Goal: Find specific page/section: Find specific page/section

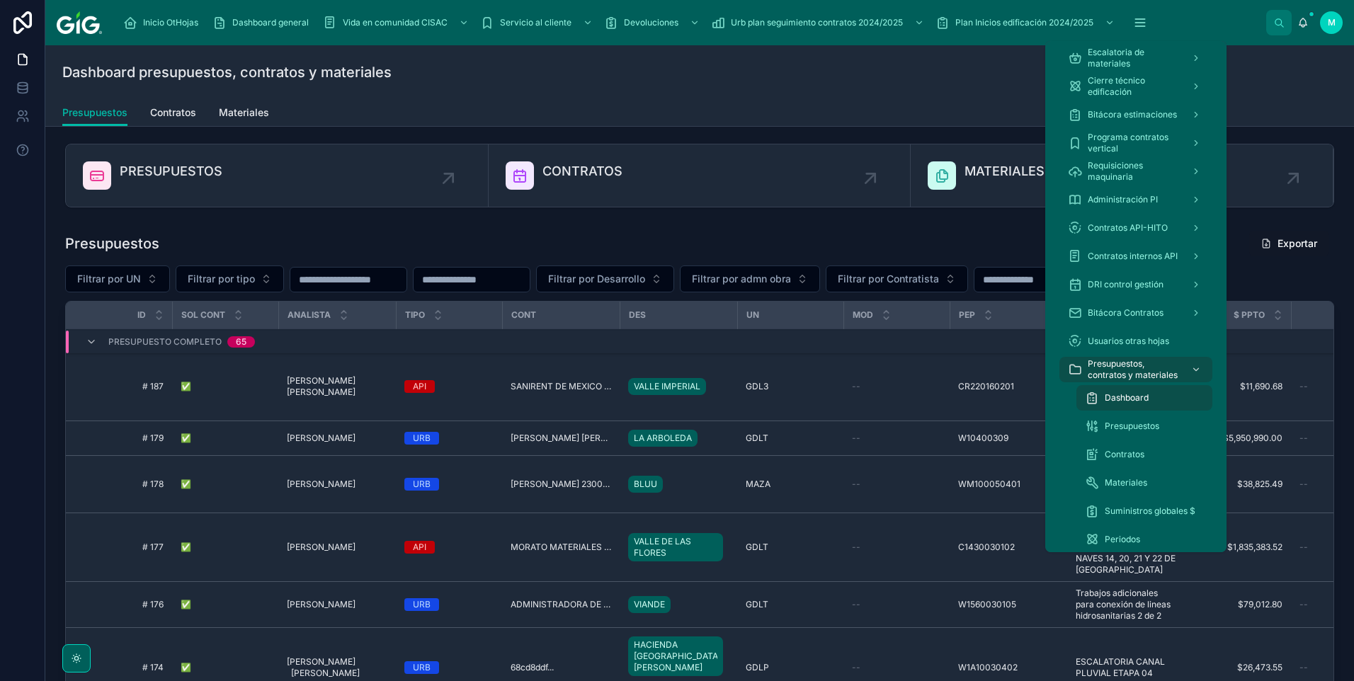
click at [961, 19] on icon "scrollable content" at bounding box center [1140, 23] width 14 height 14
click at [961, 430] on span "Presupuestos" at bounding box center [1131, 426] width 55 height 11
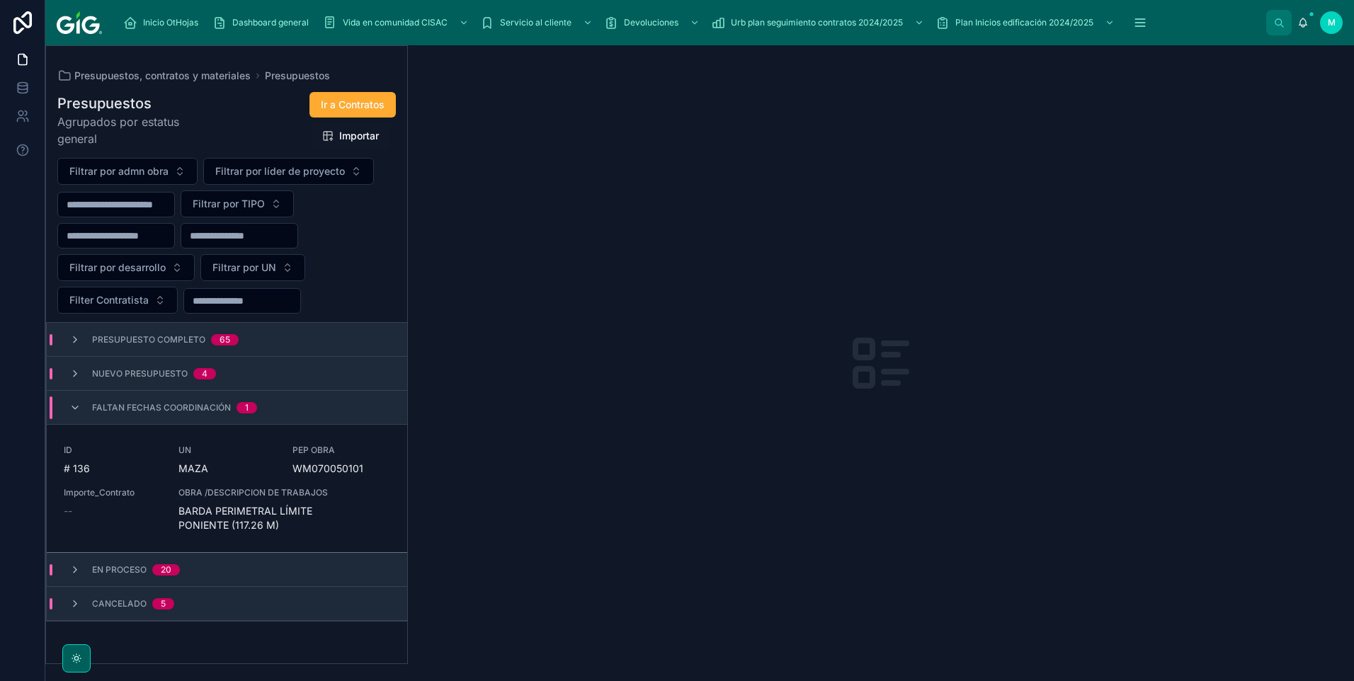
click at [168, 340] on span "Presupuesto Completo" at bounding box center [148, 339] width 113 height 11
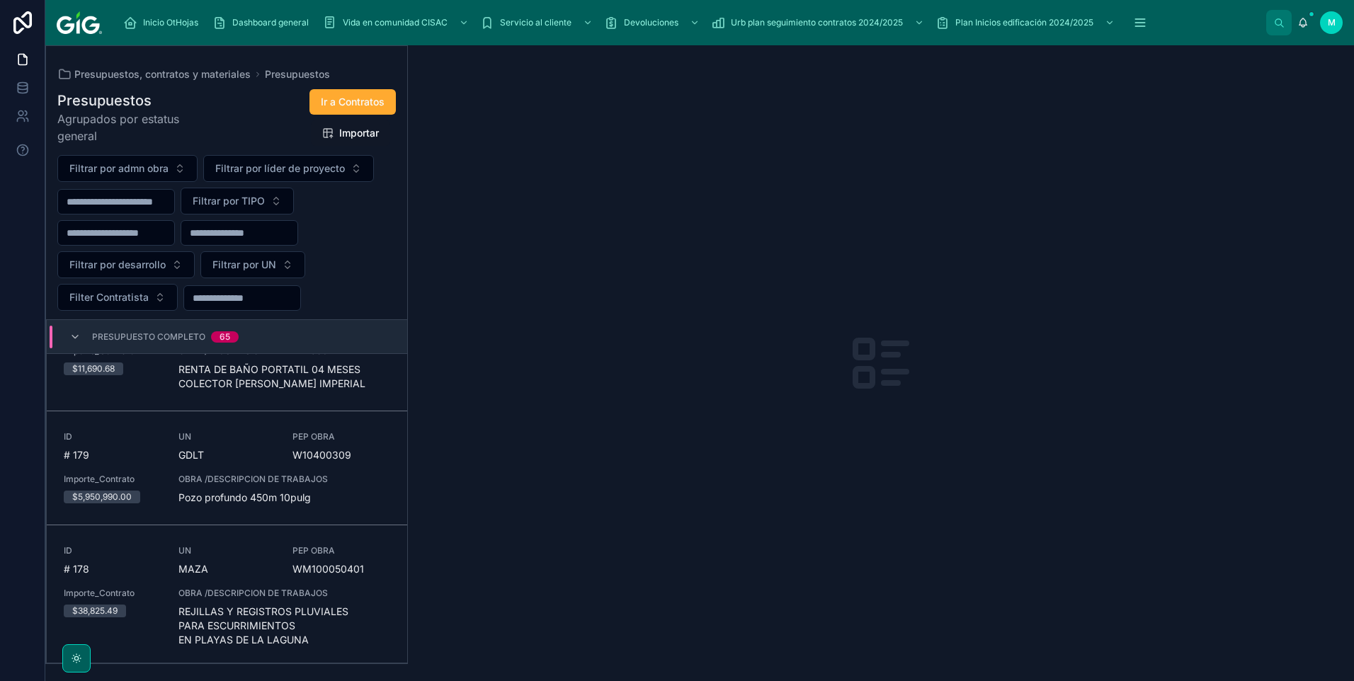
scroll to position [142, 0]
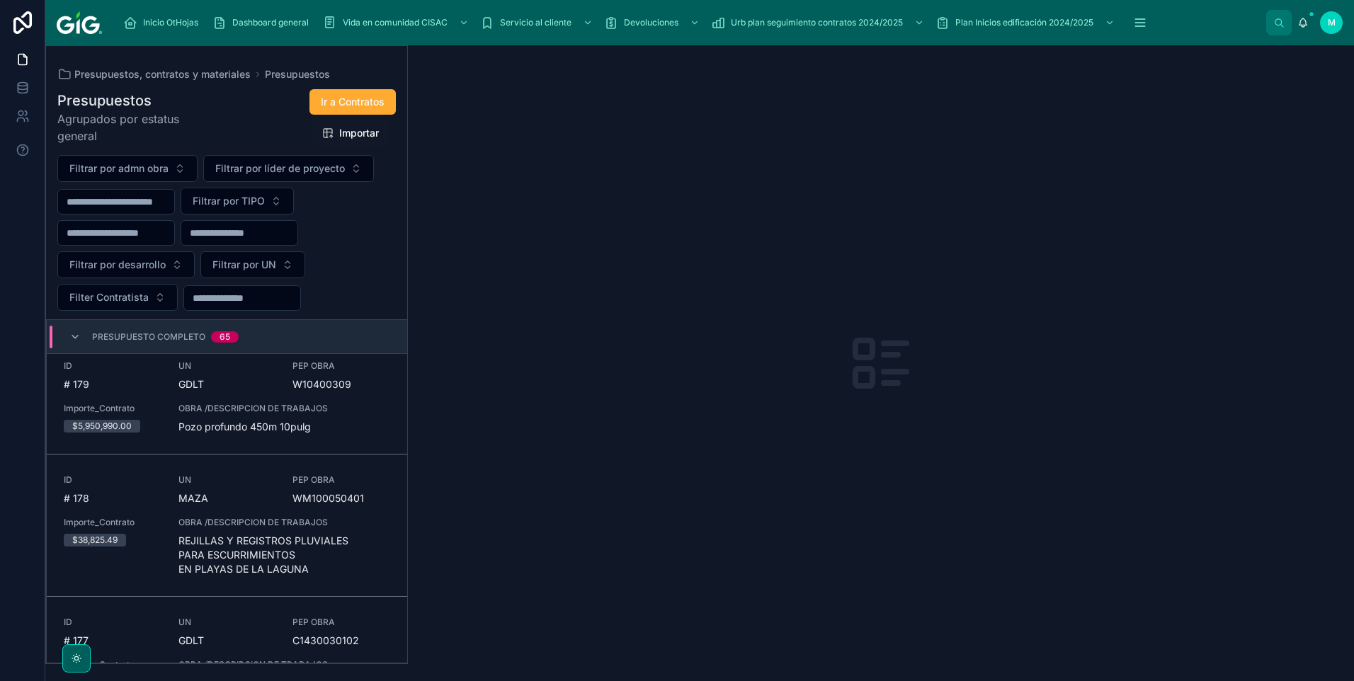
click at [286, 265] on button "Filtrar por UN" at bounding box center [252, 264] width 105 height 27
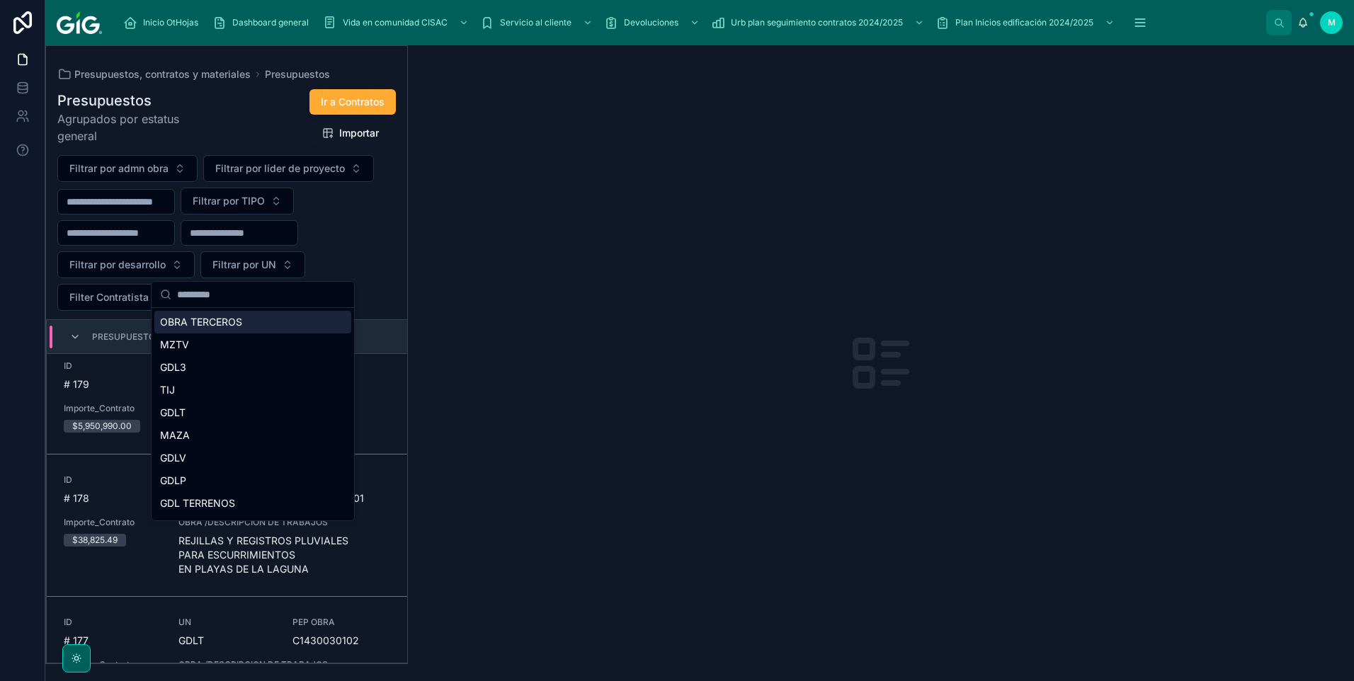
click at [286, 265] on button "Filtrar por UN" at bounding box center [252, 264] width 105 height 27
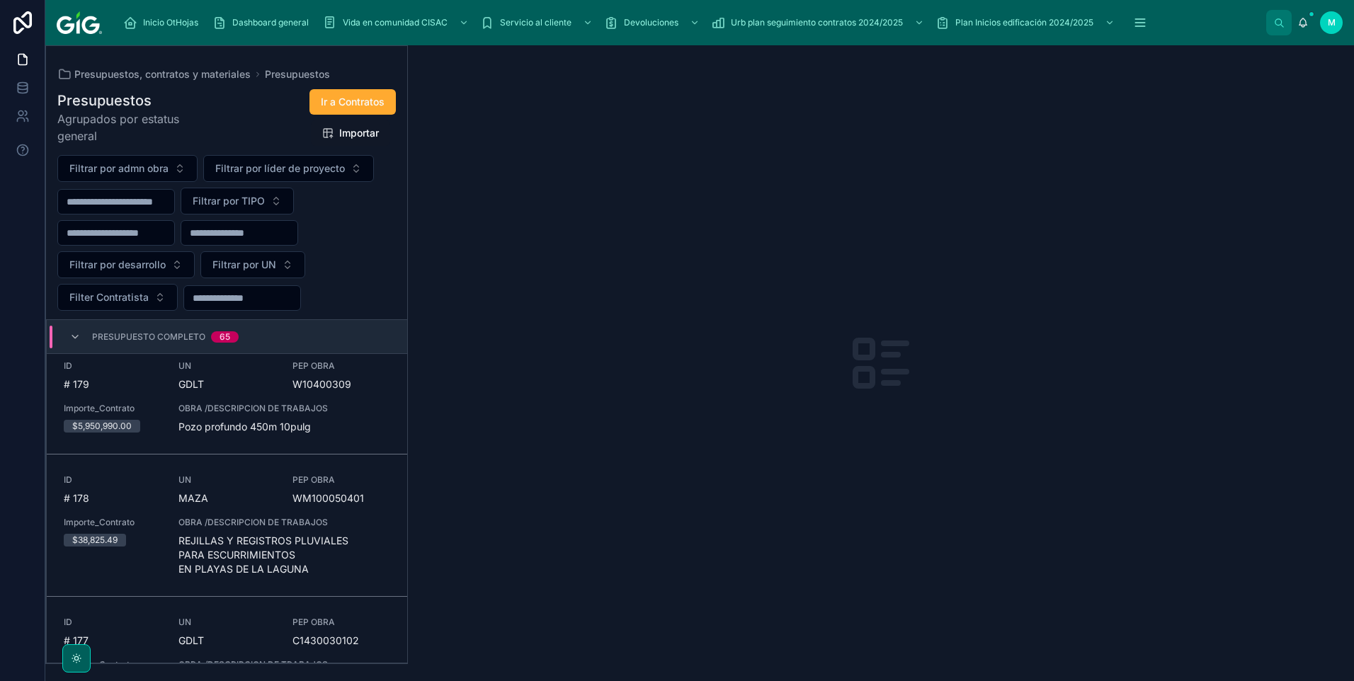
click at [173, 268] on button "Filtrar por desarrollo" at bounding box center [125, 264] width 137 height 27
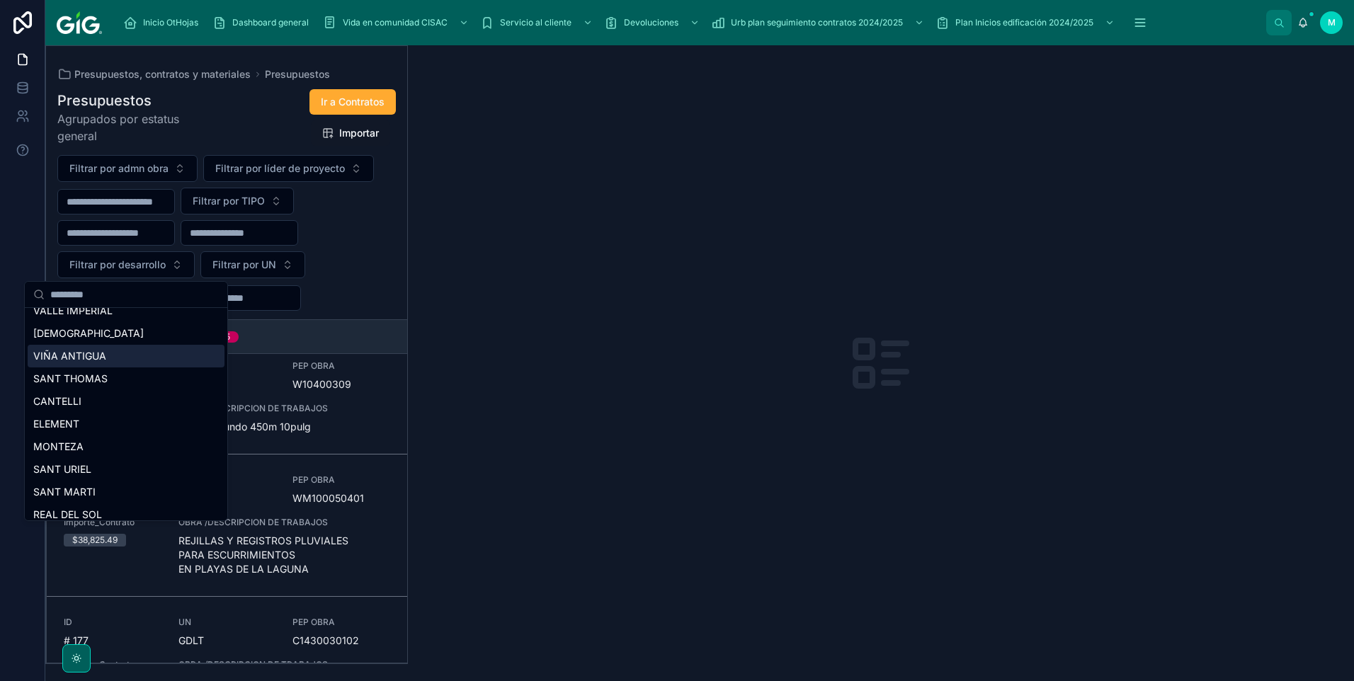
scroll to position [858, 0]
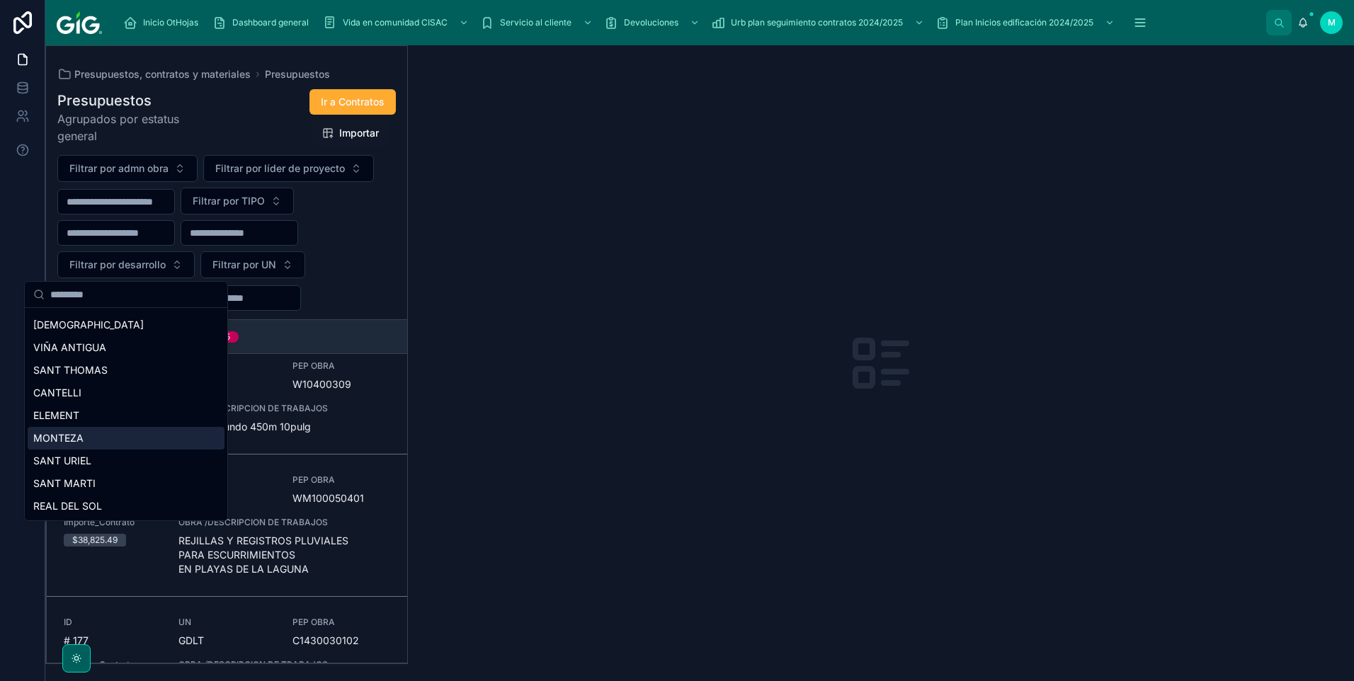
click at [86, 442] on div "MONTEZA" at bounding box center [126, 438] width 197 height 23
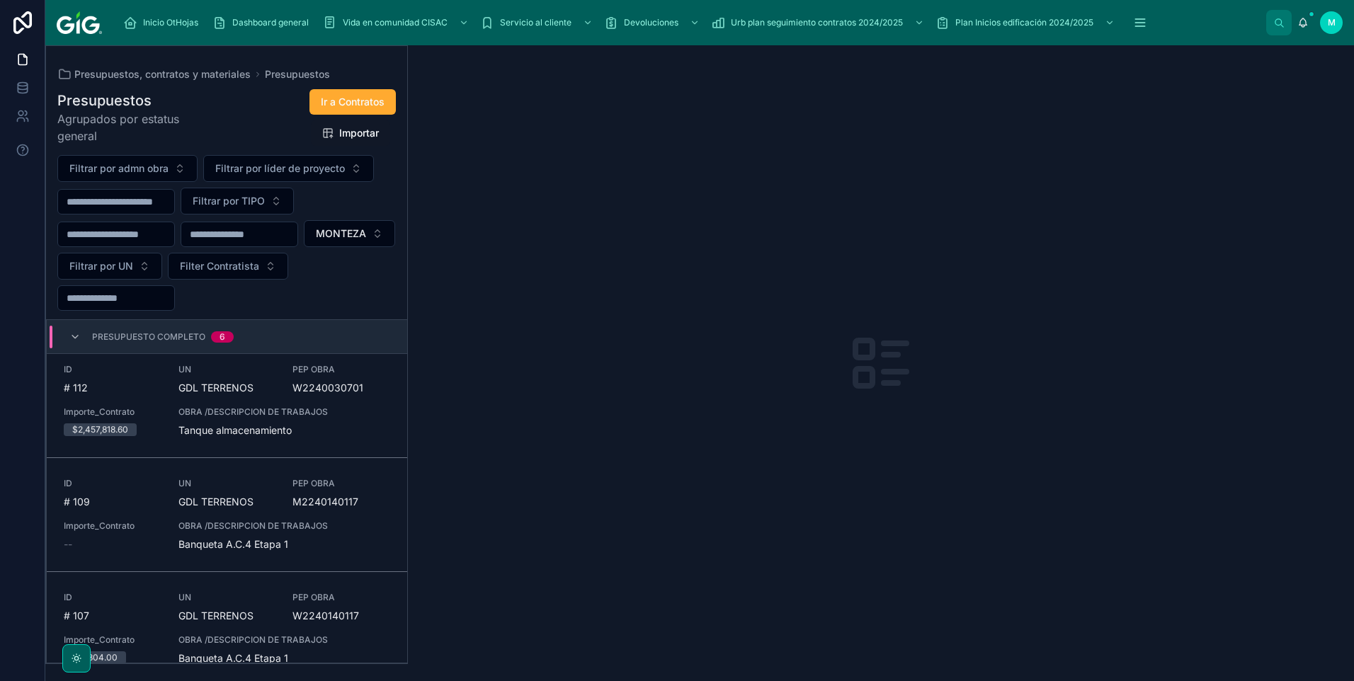
scroll to position [430, 0]
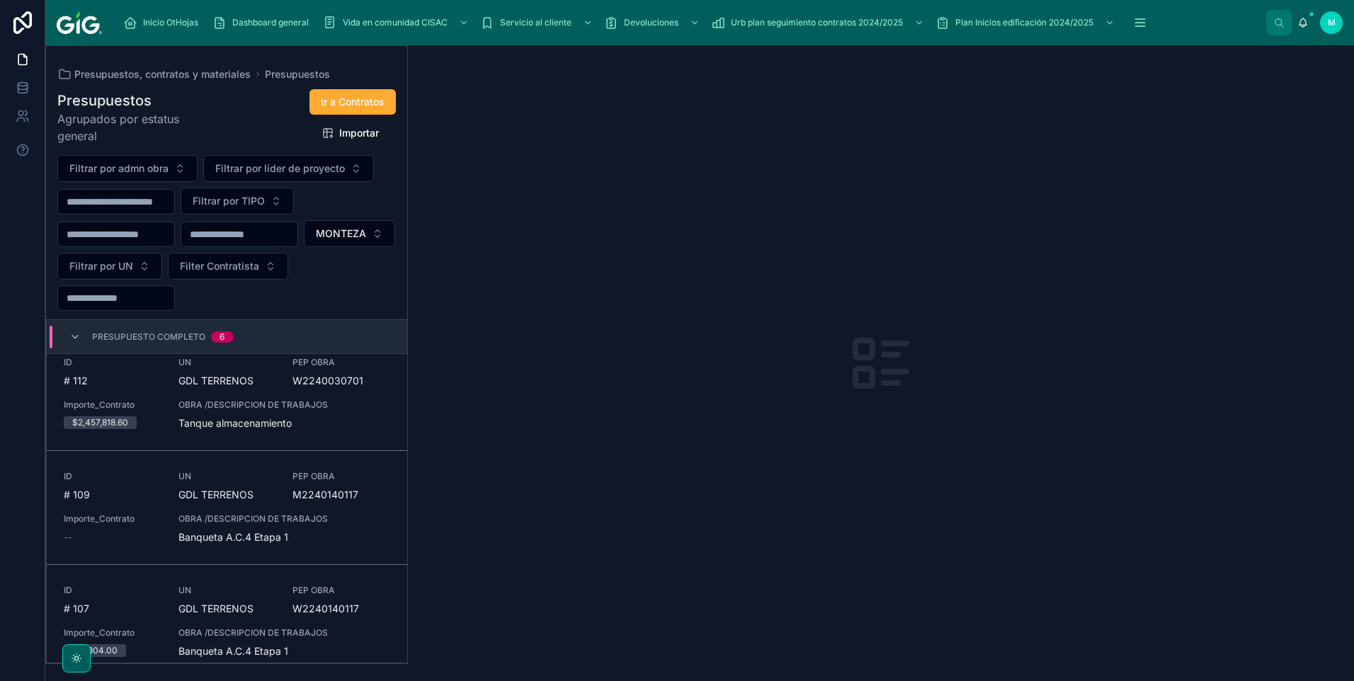
click at [71, 331] on icon at bounding box center [74, 336] width 11 height 11
